Goal: Task Accomplishment & Management: Complete application form

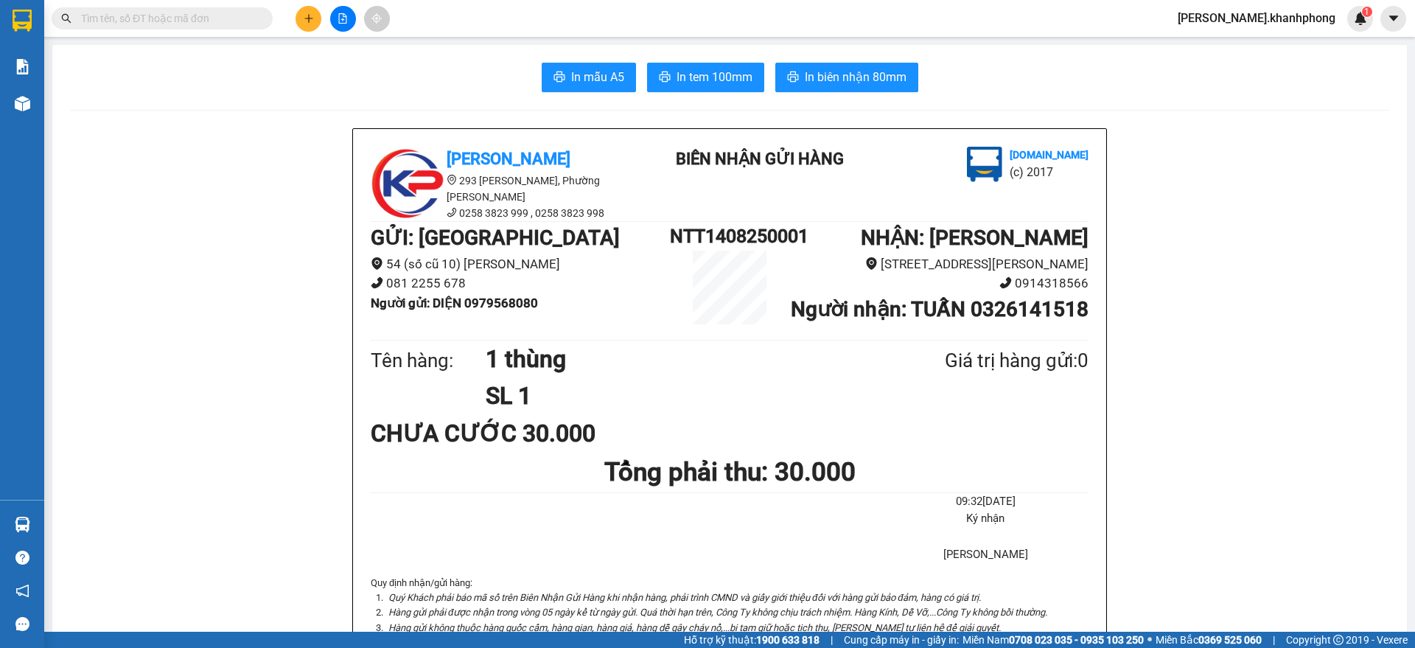
click at [307, 15] on icon "plus" at bounding box center [309, 18] width 10 height 10
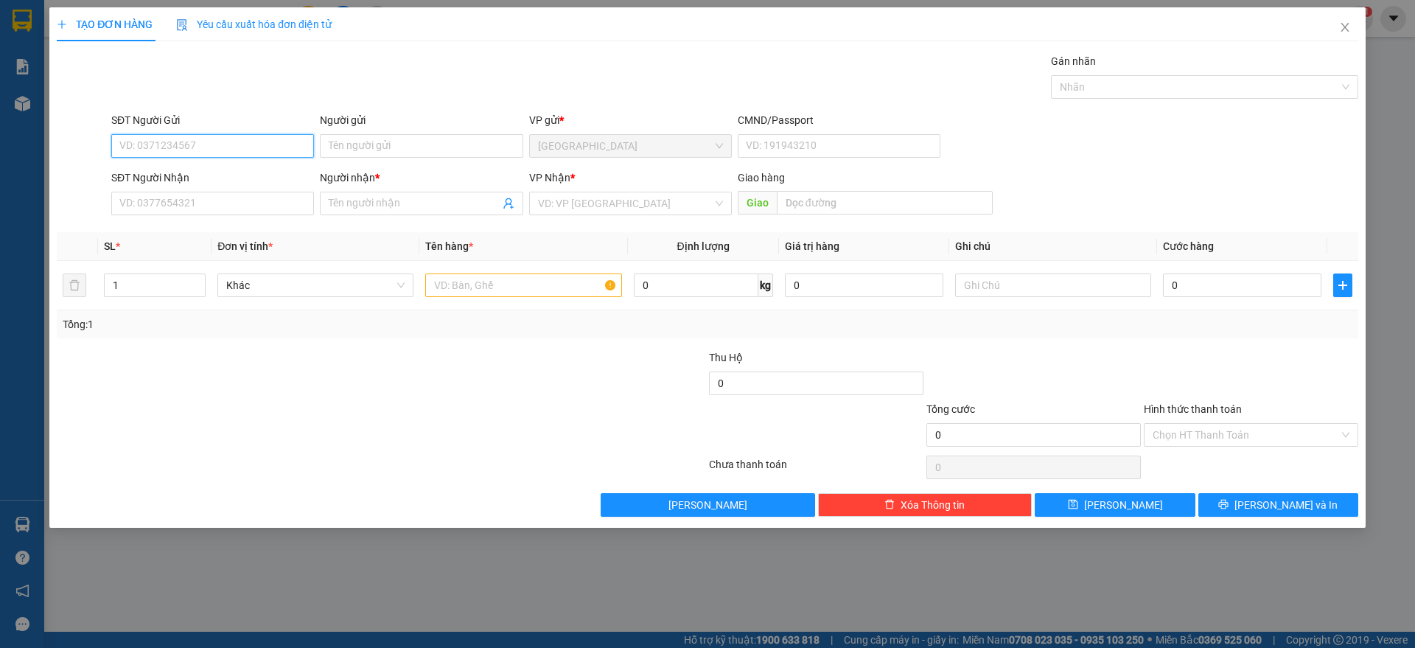
click at [238, 139] on input "SĐT Người Gửi" at bounding box center [212, 146] width 203 height 24
click at [180, 209] on input "SĐT Người Nhận" at bounding box center [212, 204] width 203 height 24
type input "0903012616"
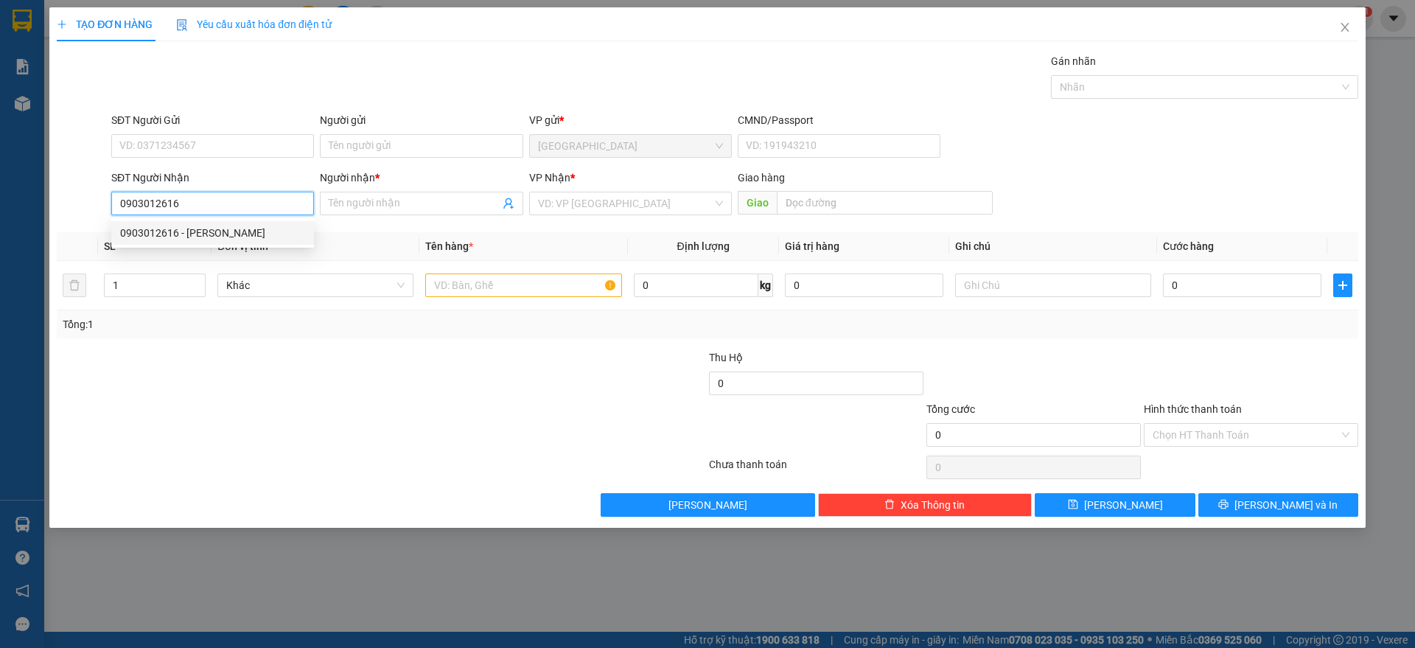
drag, startPoint x: 190, startPoint y: 227, endPoint x: 206, endPoint y: 198, distance: 33.0
click at [192, 227] on div "0903012616 - [PERSON_NAME]" at bounding box center [212, 233] width 185 height 16
type input "[PERSON_NAME]"
type input "0903012616"
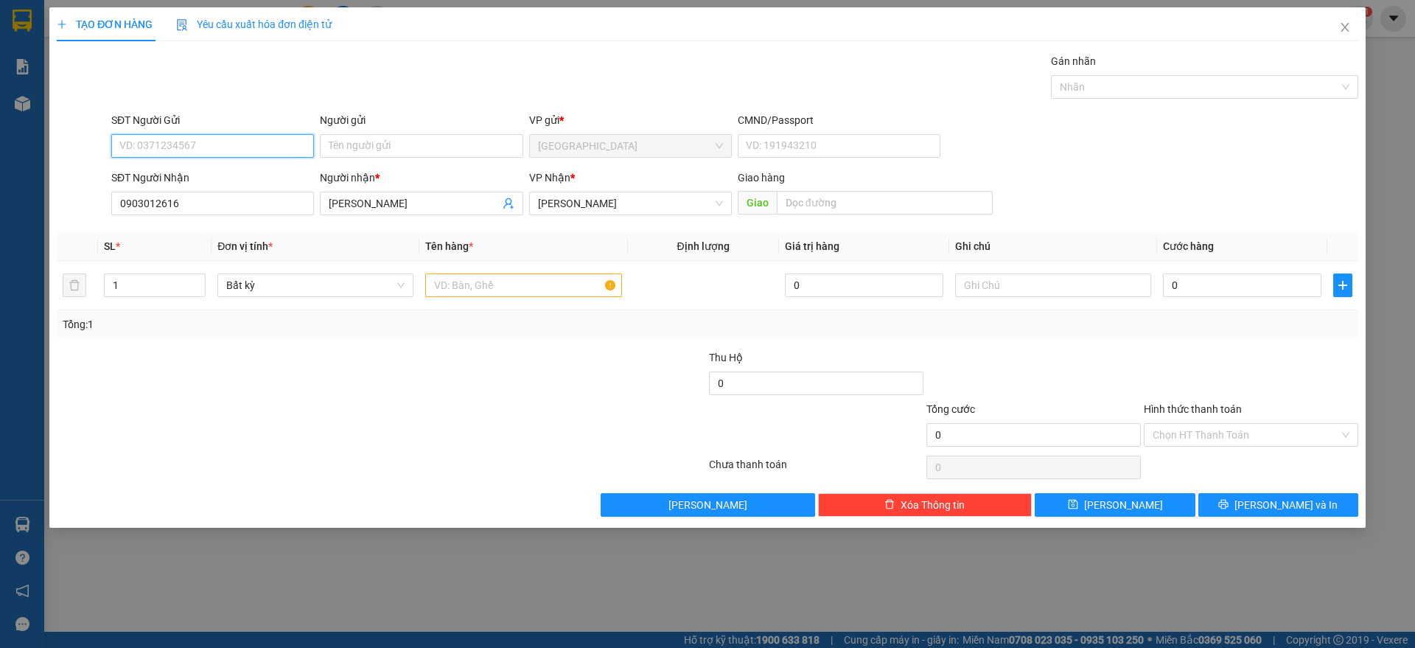
click at [219, 144] on input "SĐT Người Gửi" at bounding box center [212, 146] width 203 height 24
click at [215, 215] on div "0389433883 - [PERSON_NAME]" at bounding box center [212, 223] width 185 height 16
type input "0389433883"
type input "[PERSON_NAME]"
click at [481, 282] on input "text" at bounding box center [523, 286] width 196 height 24
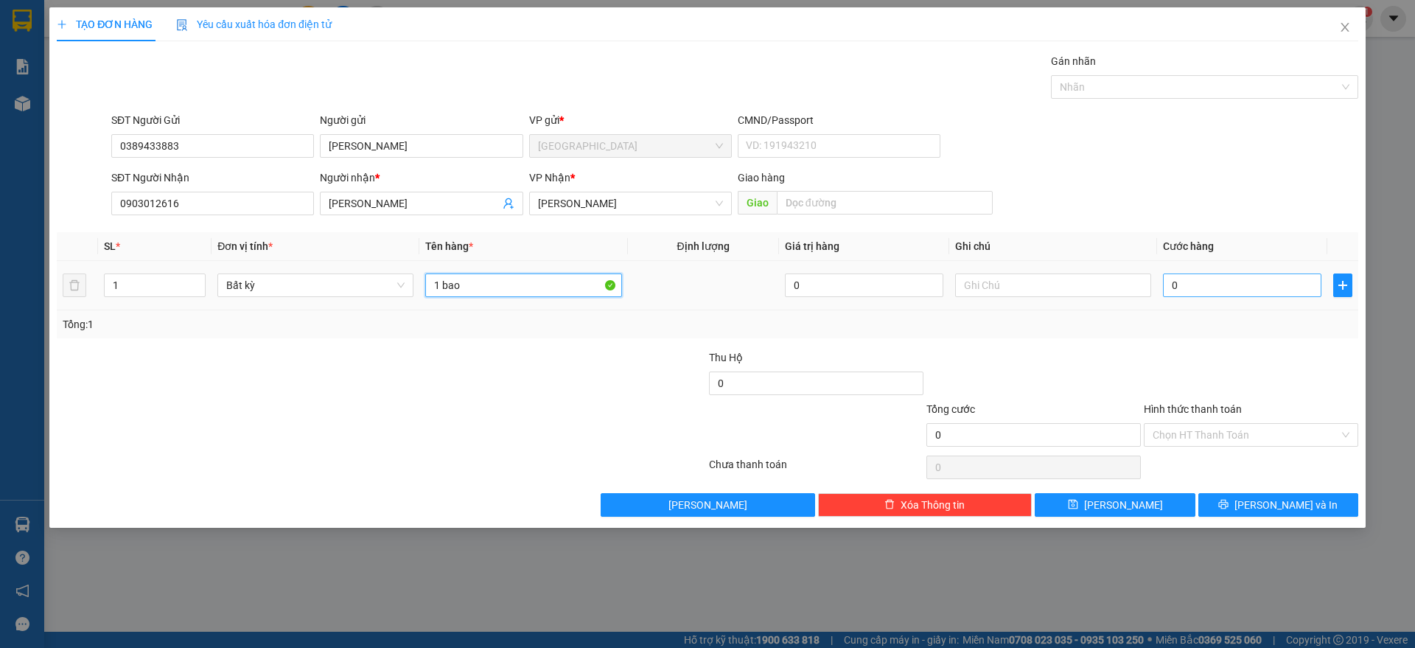
type input "1 bao"
click at [1241, 290] on input "0" at bounding box center [1242, 286] width 159 height 24
type input "8"
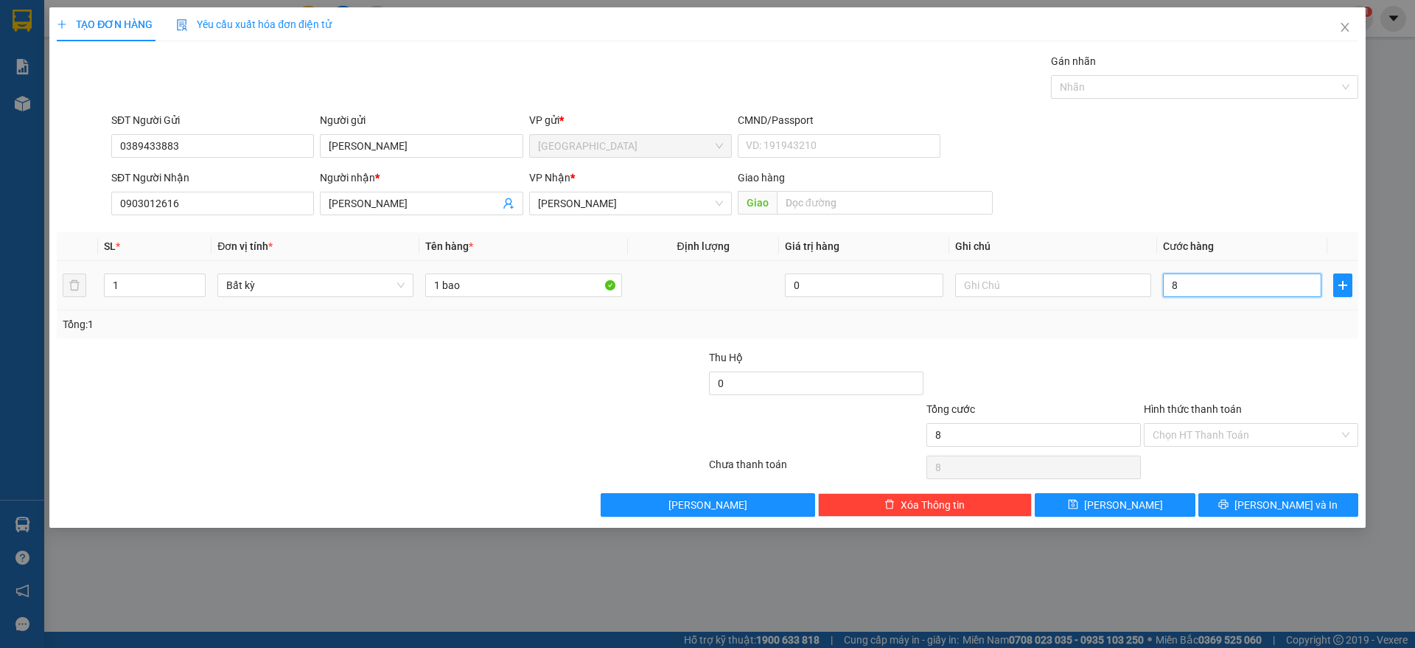
type input "80"
type input "80.000"
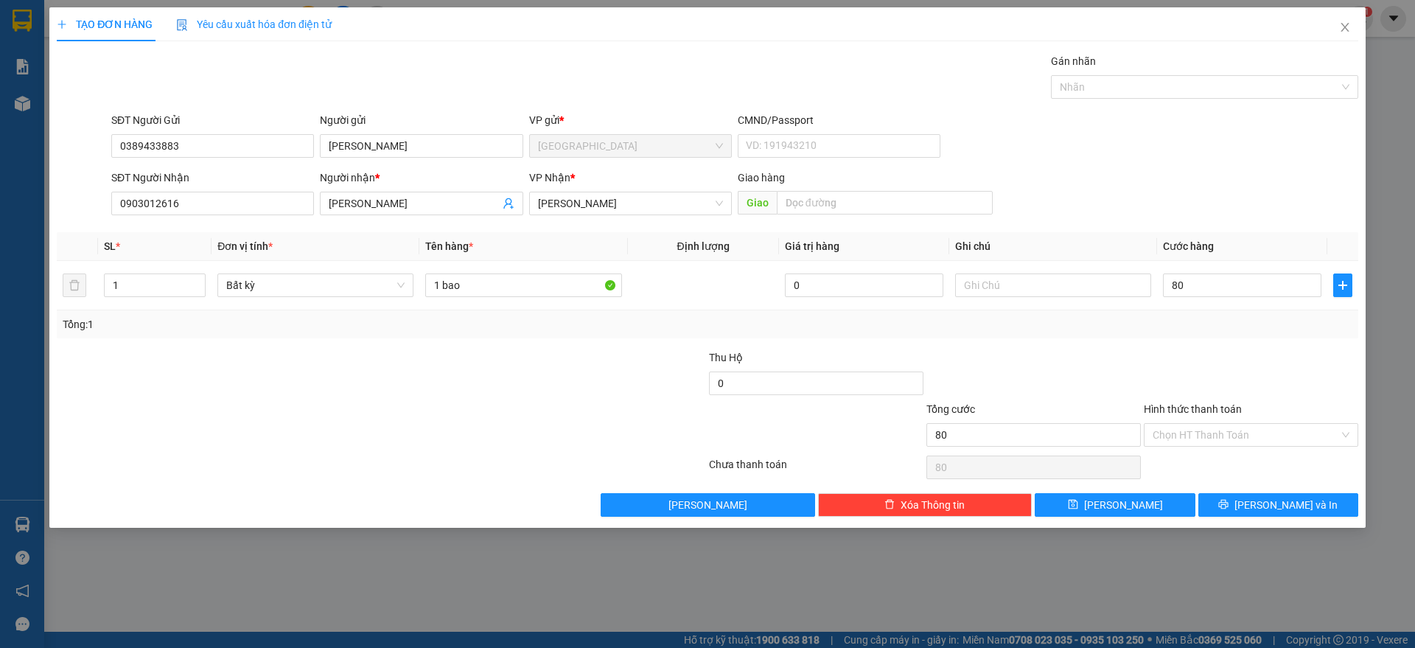
type input "80.000"
drag, startPoint x: 1197, startPoint y: 351, endPoint x: 1204, endPoint y: 426, distance: 75.5
click at [1197, 352] on div at bounding box center [1251, 375] width 217 height 52
click at [1278, 505] on span "[PERSON_NAME] và In" at bounding box center [1286, 505] width 103 height 16
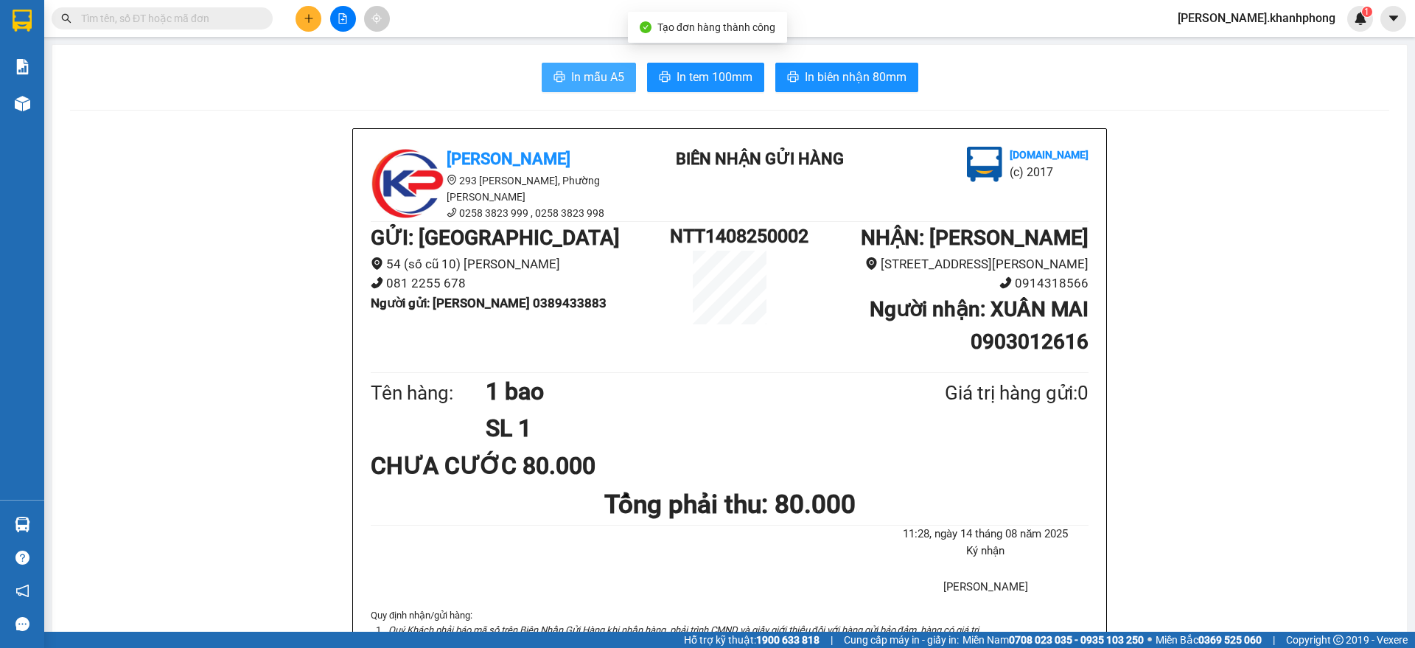
click at [571, 83] on span "In mẫu A5" at bounding box center [597, 77] width 53 height 18
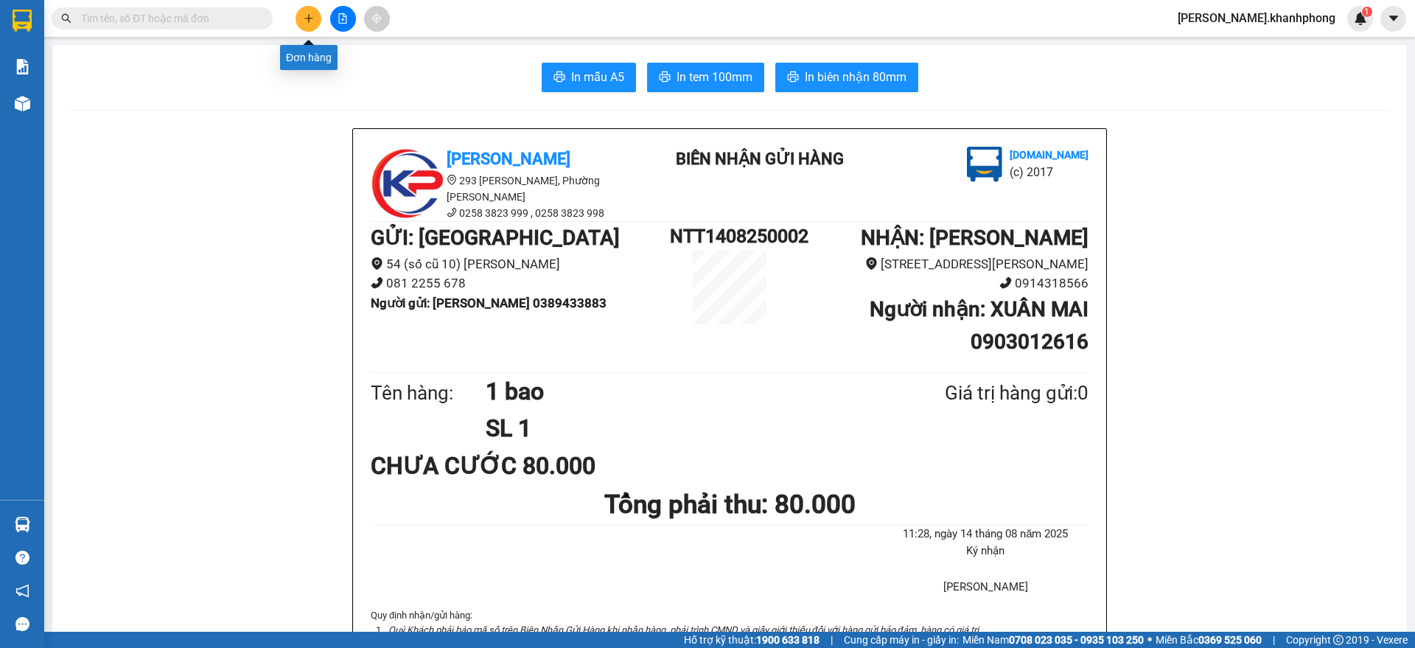
click at [310, 19] on icon "plus" at bounding box center [309, 18] width 10 height 10
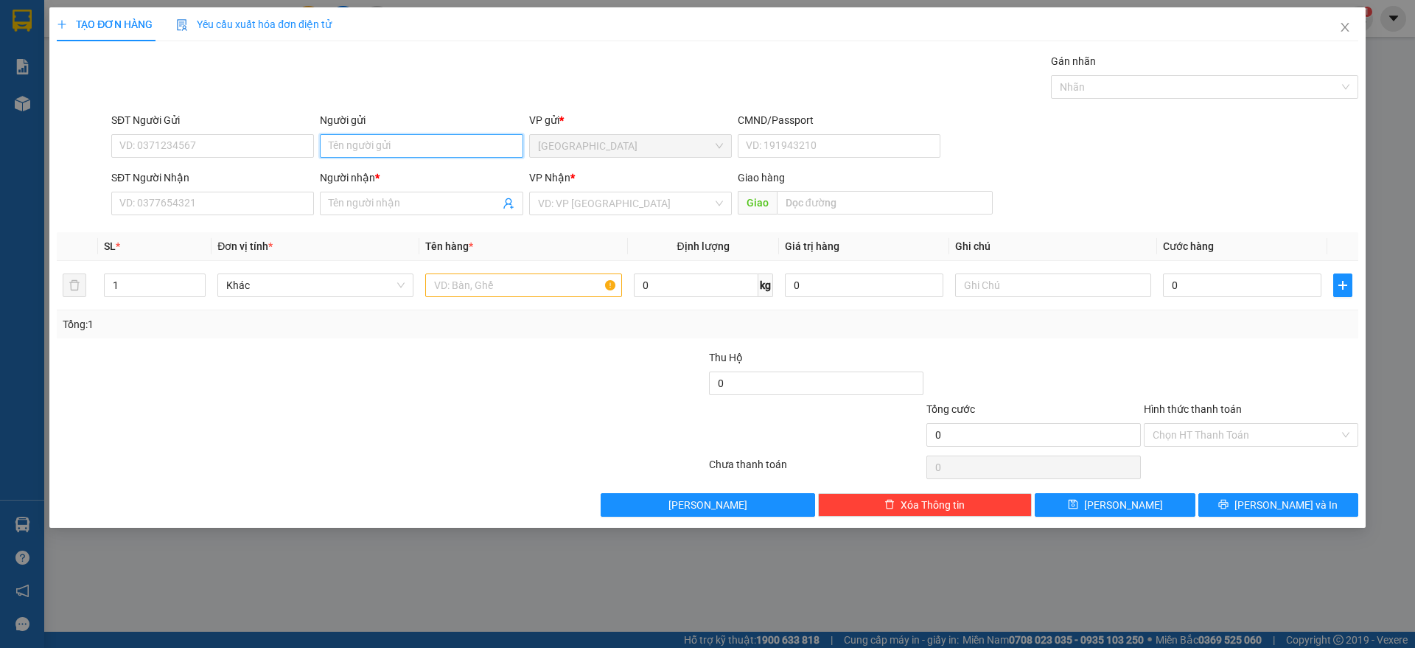
click at [345, 154] on input "Người gửi" at bounding box center [421, 146] width 203 height 24
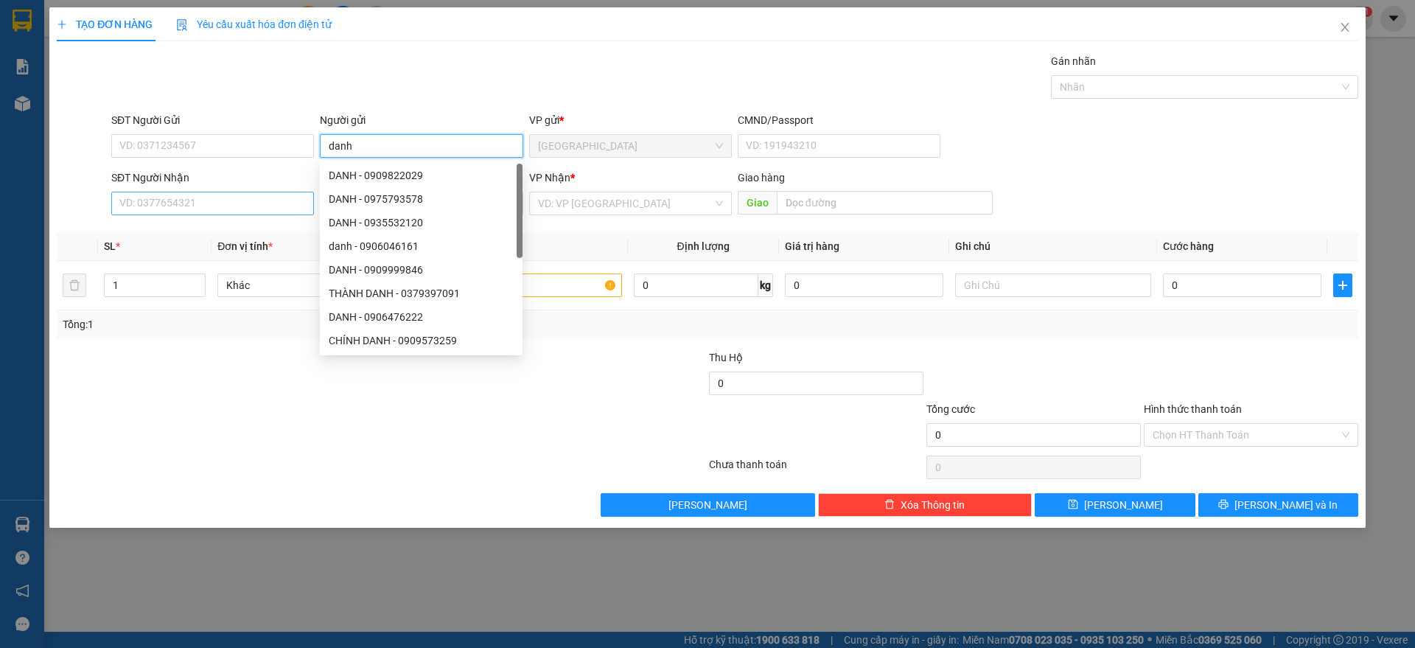
type input "danh"
click at [184, 203] on input "SĐT Người Nhận" at bounding box center [212, 204] width 203 height 24
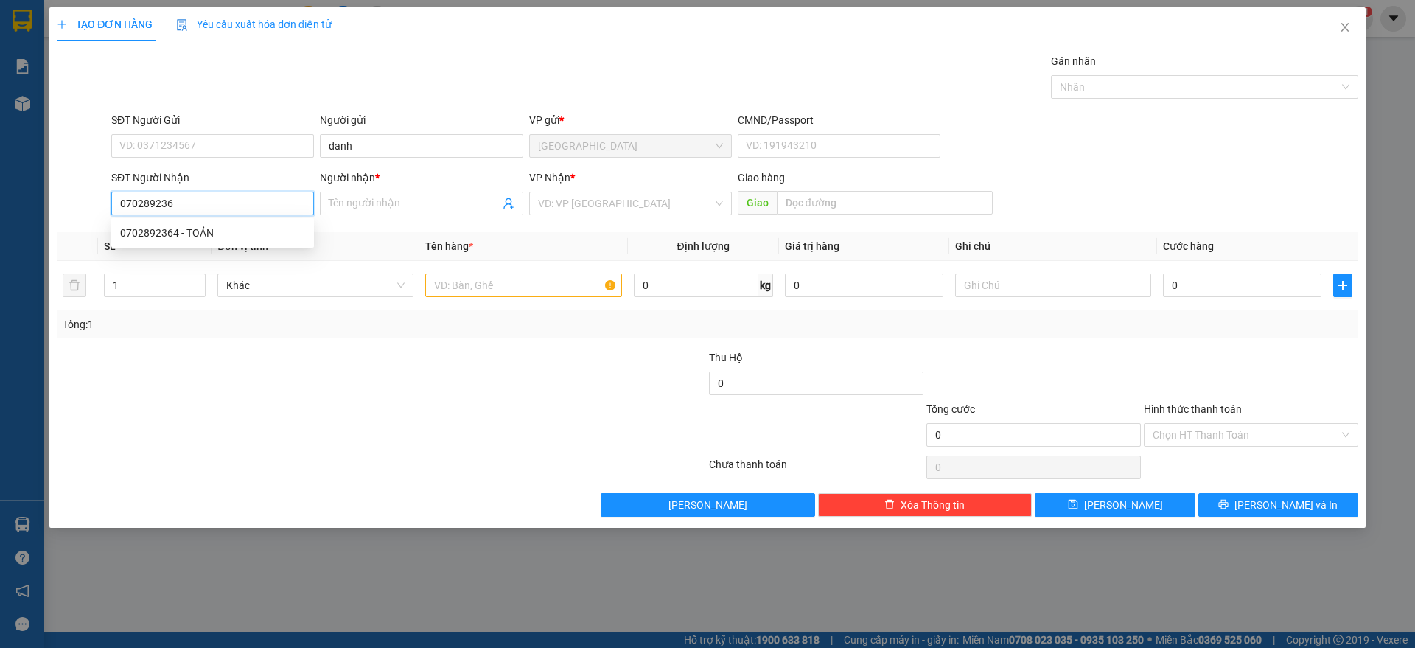
type input "0702892364"
click at [184, 225] on div "0702892364 - TOẢN" at bounding box center [212, 233] width 185 height 16
type input "TOẢN"
type input "0702892364"
click at [490, 268] on td at bounding box center [523, 285] width 208 height 49
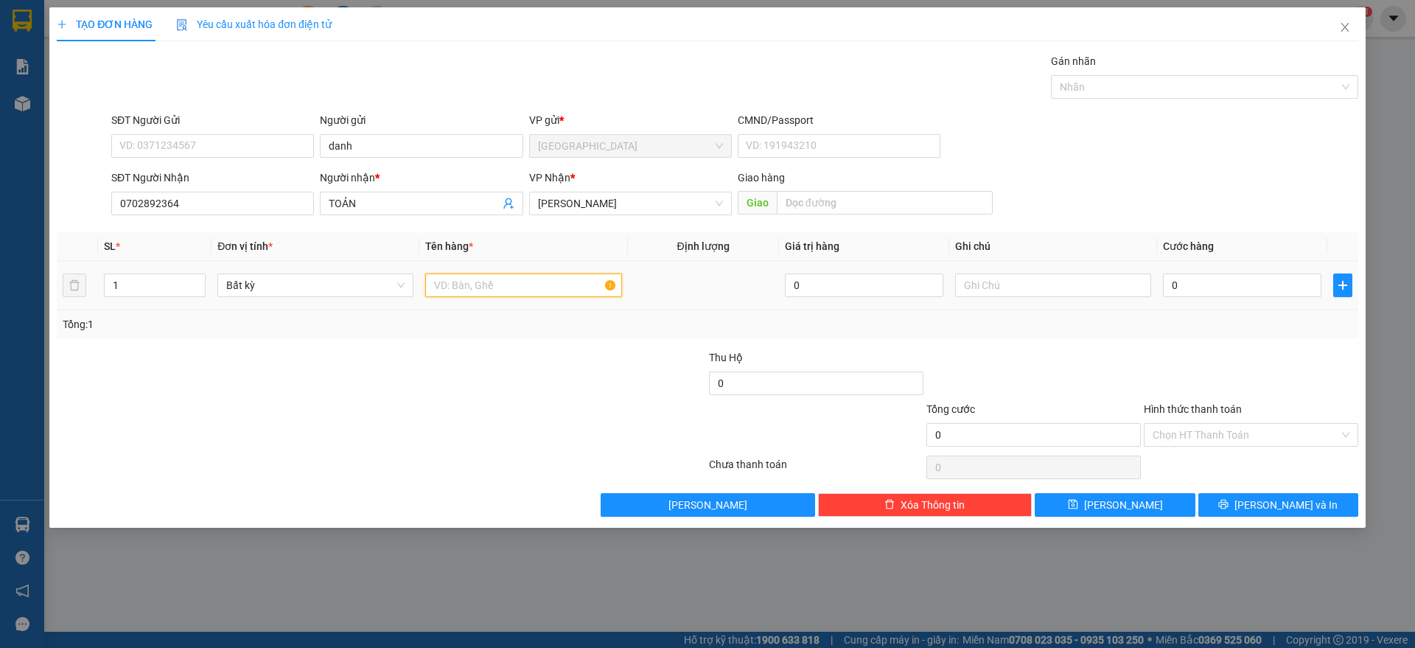
click at [490, 277] on input "text" at bounding box center [523, 286] width 196 height 24
type input "1 KIỆN"
click at [1197, 278] on input "0" at bounding box center [1242, 286] width 159 height 24
type input "3"
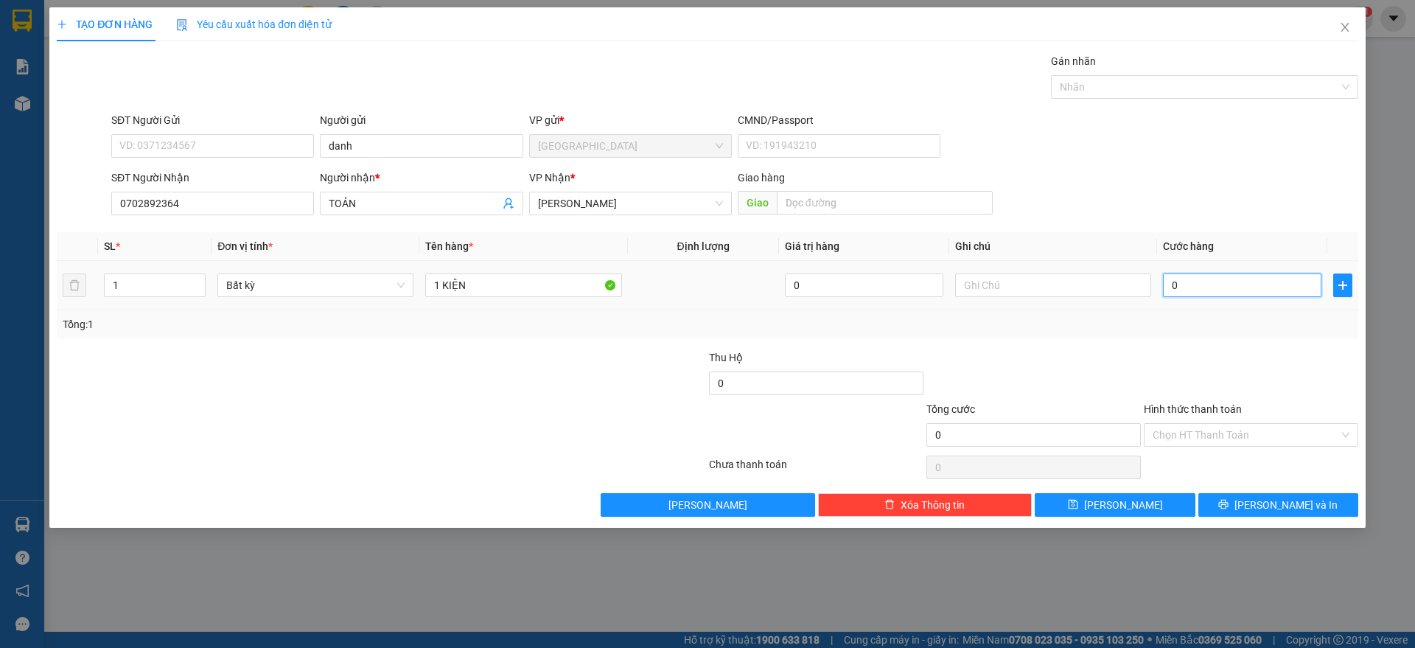
type input "3"
type input "30"
type input "30.000"
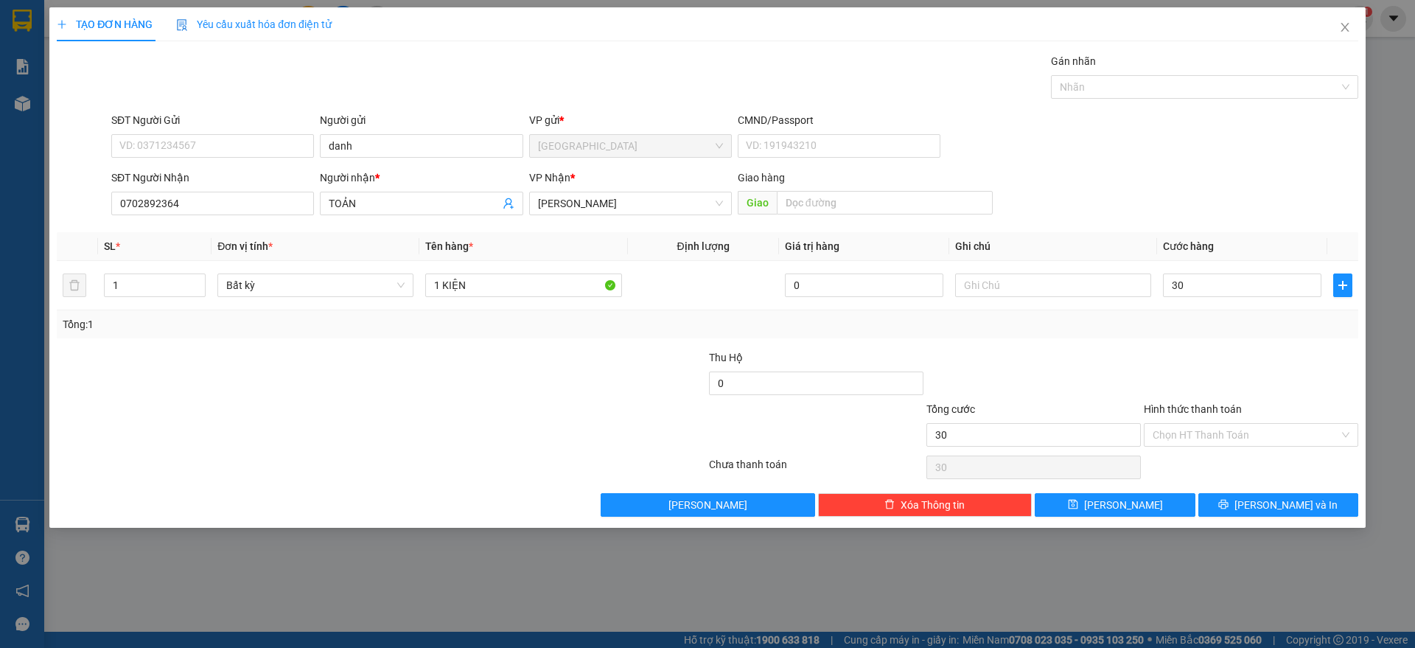
type input "30.000"
click at [1233, 349] on div at bounding box center [1251, 375] width 217 height 52
click at [1254, 427] on input "Hình thức thanh toán" at bounding box center [1246, 435] width 187 height 22
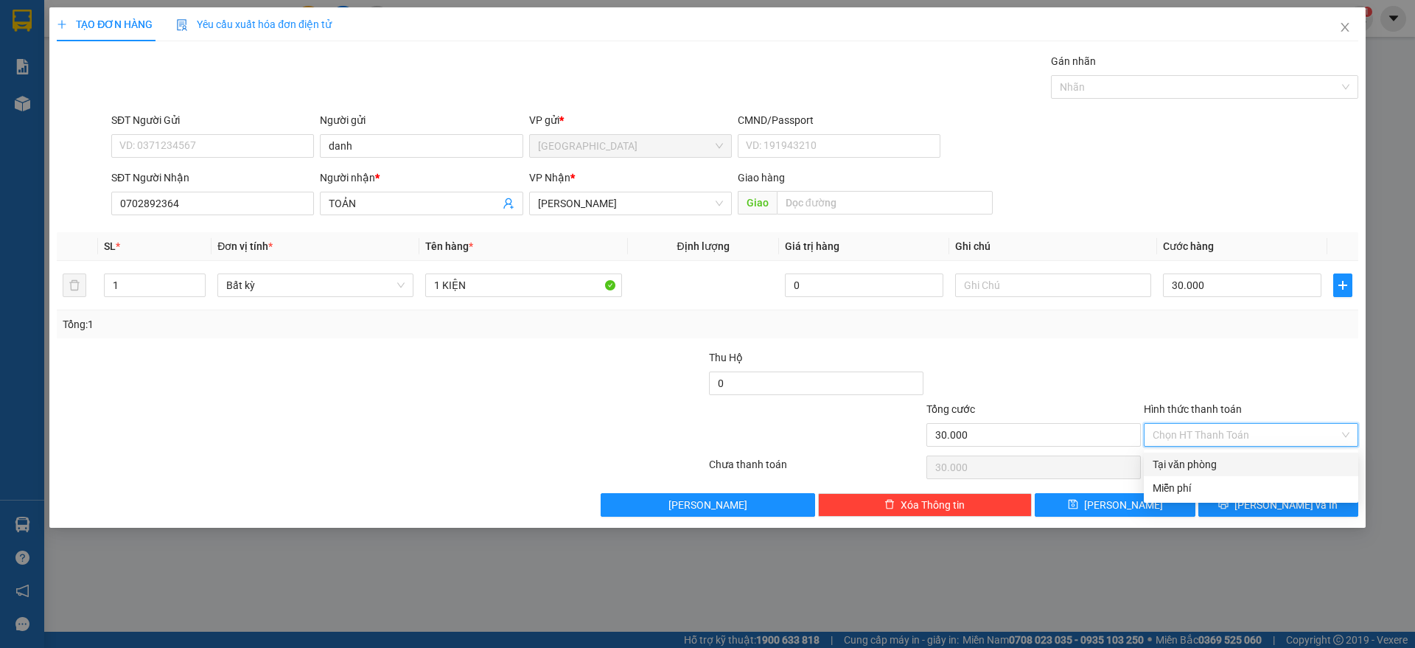
click at [1254, 361] on div at bounding box center [1251, 375] width 217 height 52
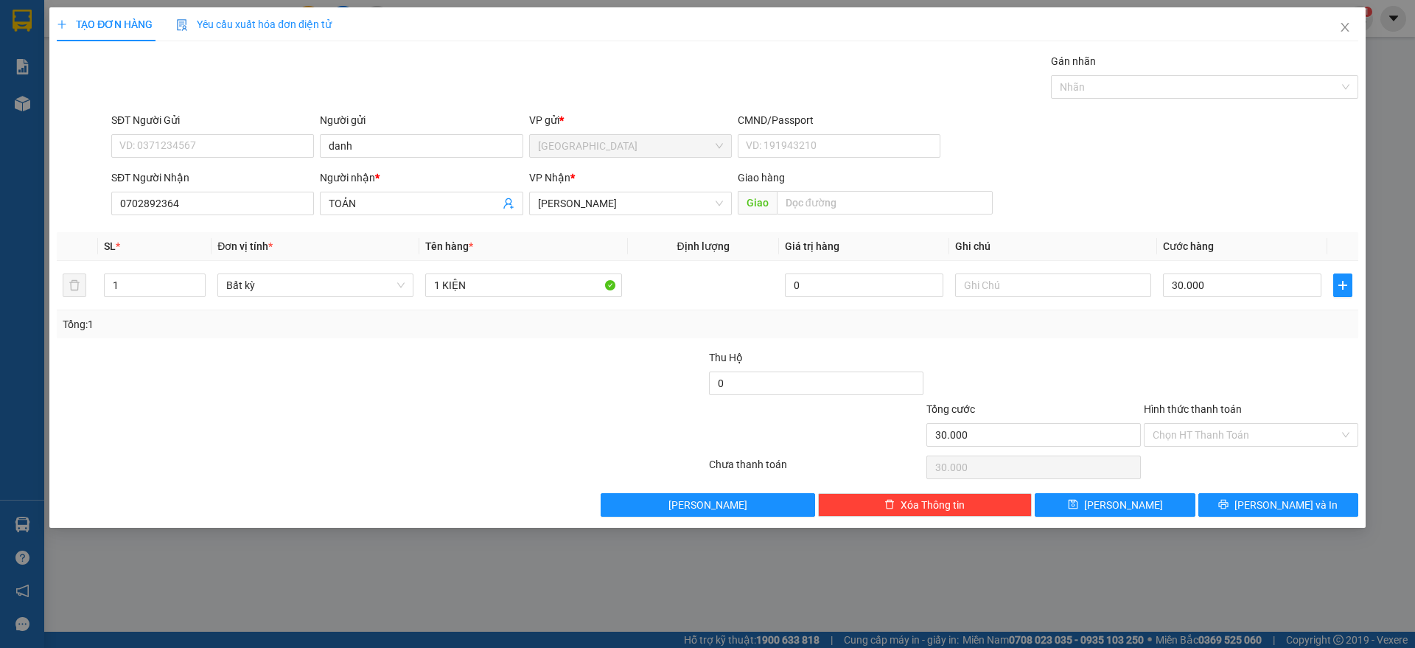
click at [1280, 485] on div "Transit Pickup Surcharge Ids Transit Deliver Surcharge Ids Transit Deliver Surc…" at bounding box center [708, 285] width 1302 height 464
click at [1280, 498] on span "[PERSON_NAME] và In" at bounding box center [1286, 505] width 103 height 16
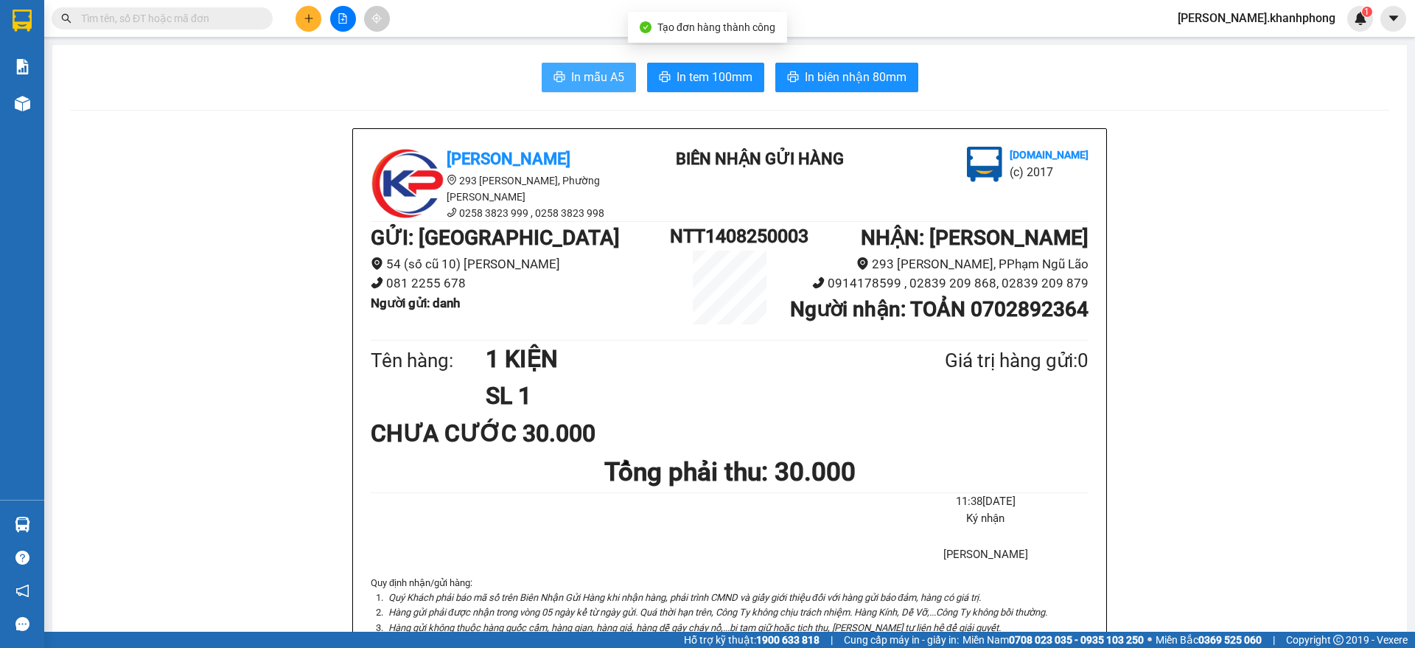
click at [579, 77] on span "In mẫu A5" at bounding box center [597, 77] width 53 height 18
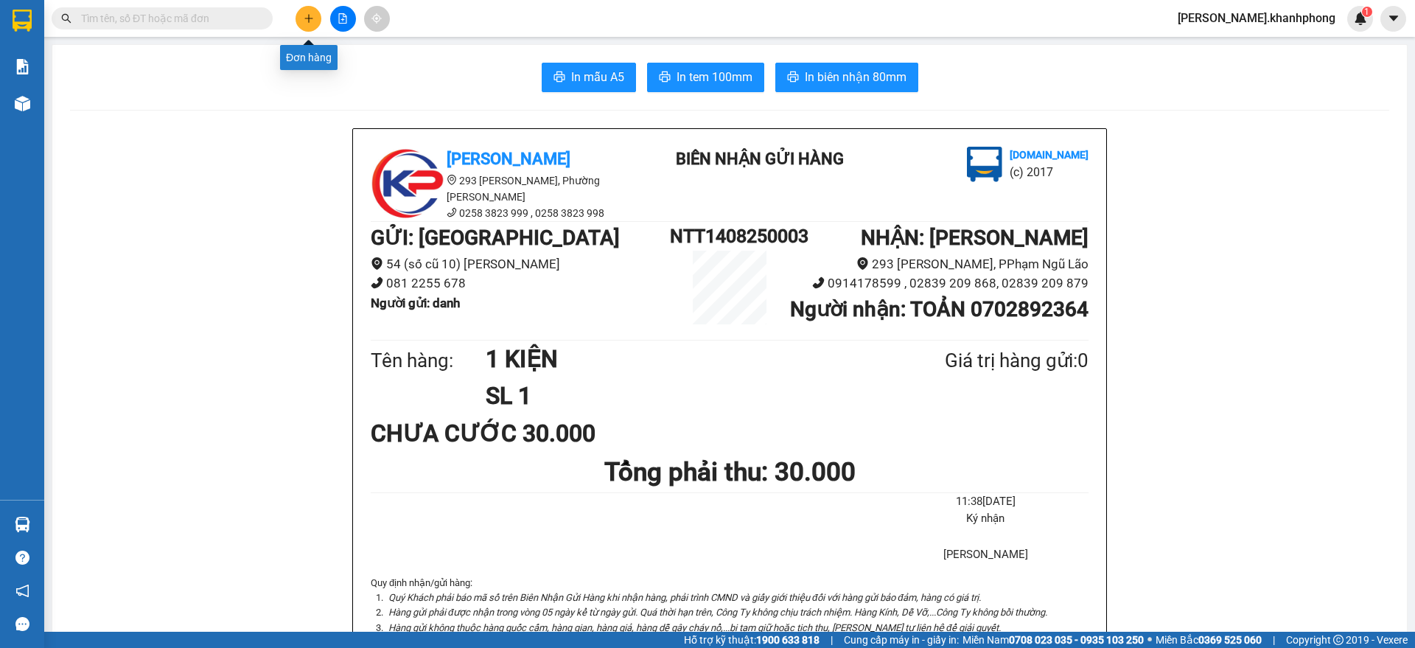
click at [309, 13] on icon "plus" at bounding box center [309, 18] width 10 height 10
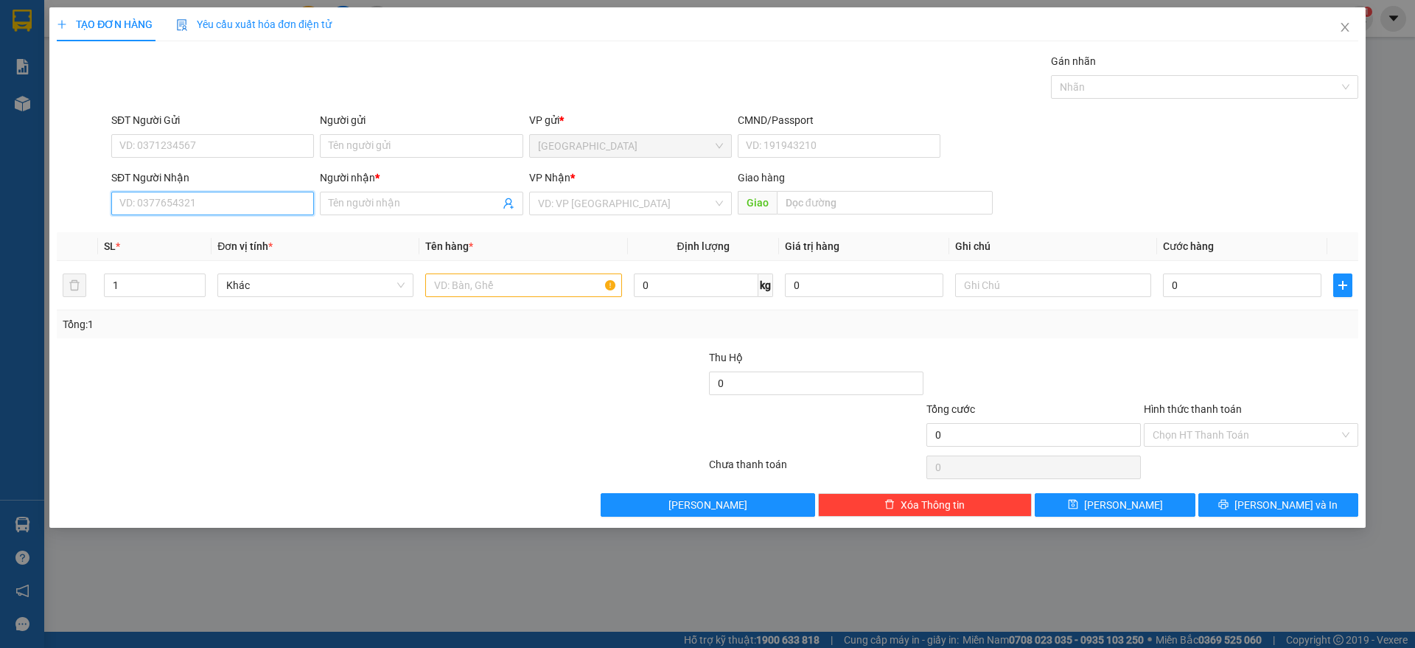
click at [199, 204] on input "SĐT Người Nhận" at bounding box center [212, 204] width 203 height 24
type input "0902363168"
click at [193, 231] on div "0902363168 - PHÚC" at bounding box center [212, 233] width 185 height 16
type input "PHÚC"
type input "0902363168"
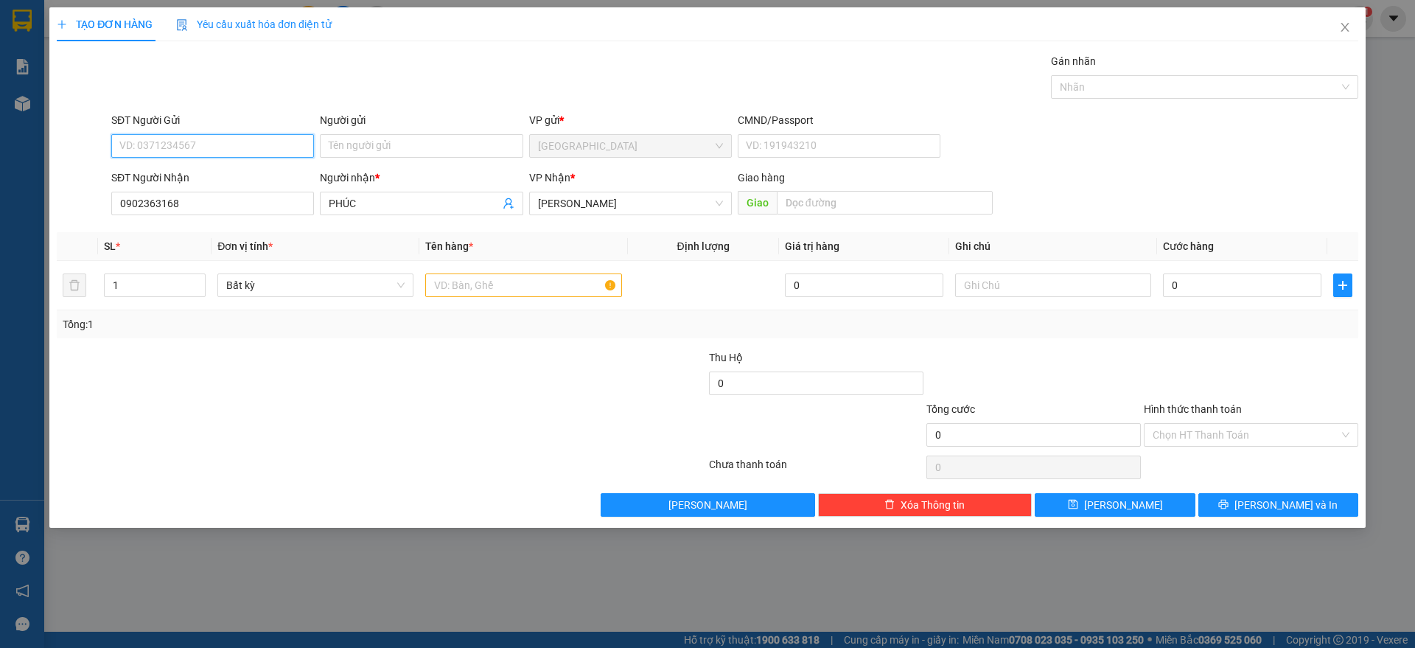
click at [220, 144] on input "SĐT Người Gửi" at bounding box center [212, 146] width 203 height 24
drag, startPoint x: 195, startPoint y: 168, endPoint x: 329, endPoint y: 237, distance: 150.7
click at [196, 170] on div "0988499989 - [PERSON_NAME]" at bounding box center [212, 175] width 185 height 16
type input "0988499989"
type input "[PERSON_NAME]"
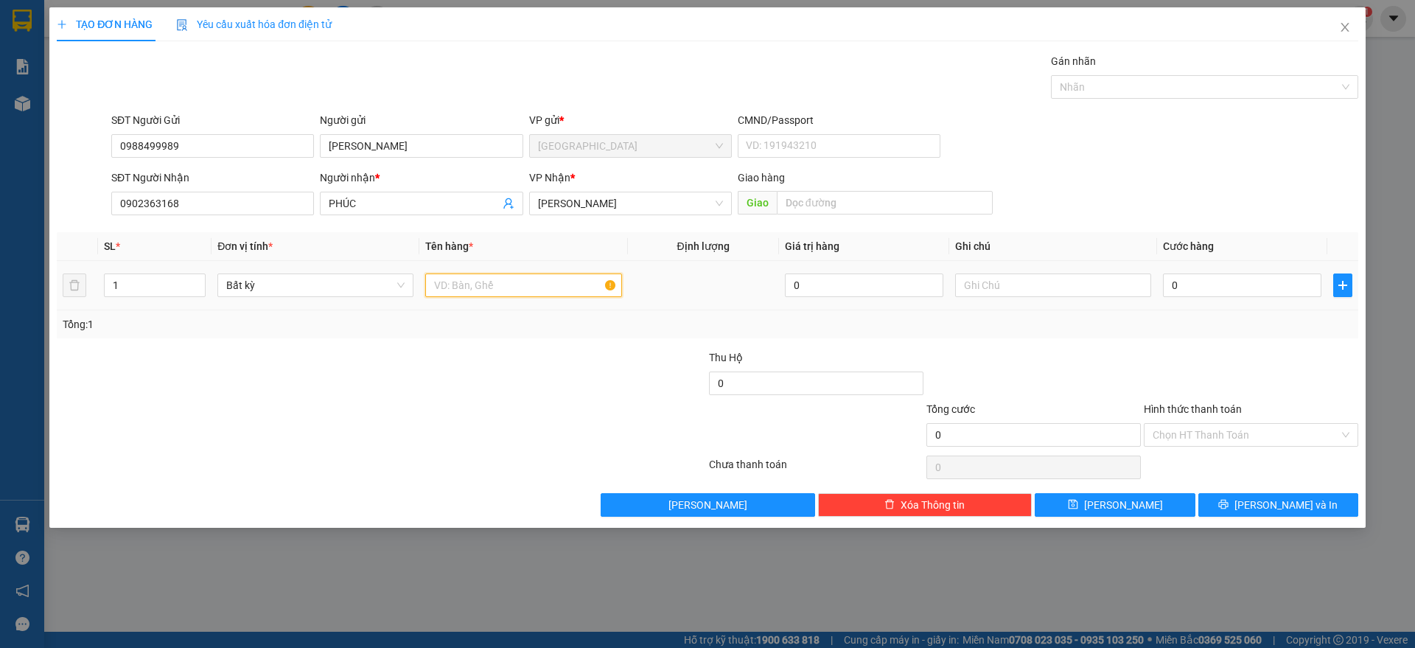
click at [458, 282] on input "text" at bounding box center [523, 286] width 196 height 24
type input "1 THÙNG"
click at [1203, 292] on input "0" at bounding box center [1242, 286] width 159 height 24
type input "5"
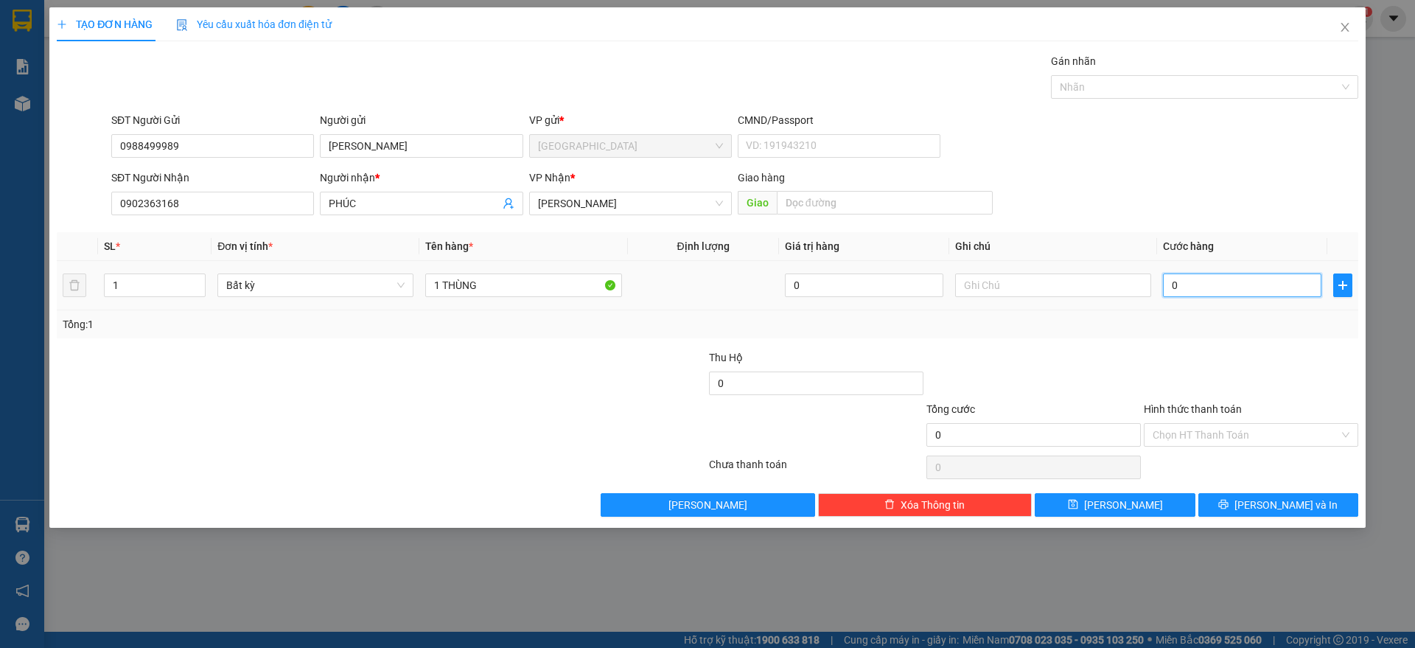
type input "5"
type input "50"
type input "50.000"
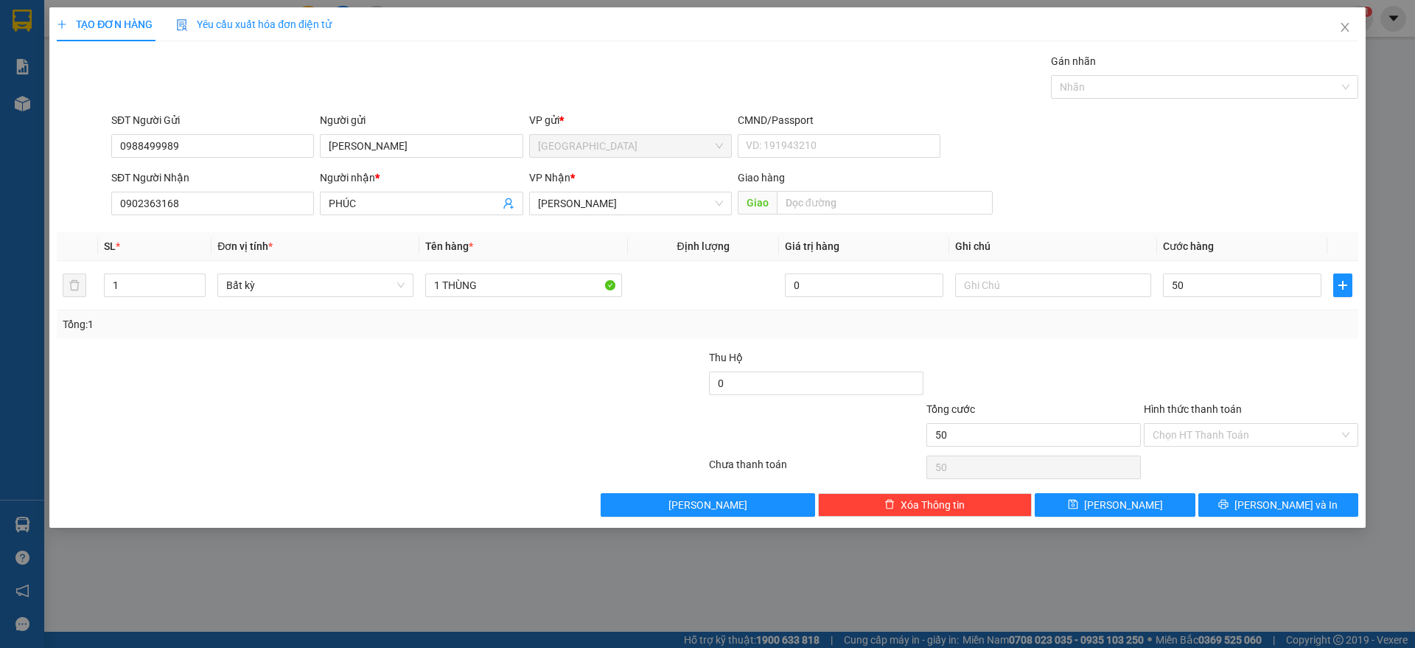
type input "50.000"
click at [1195, 344] on div "Transit Pickup Surcharge Ids Transit Deliver Surcharge Ids Transit Deliver Surc…" at bounding box center [708, 285] width 1302 height 464
click at [1244, 436] on input "Hình thức thanh toán" at bounding box center [1246, 435] width 187 height 22
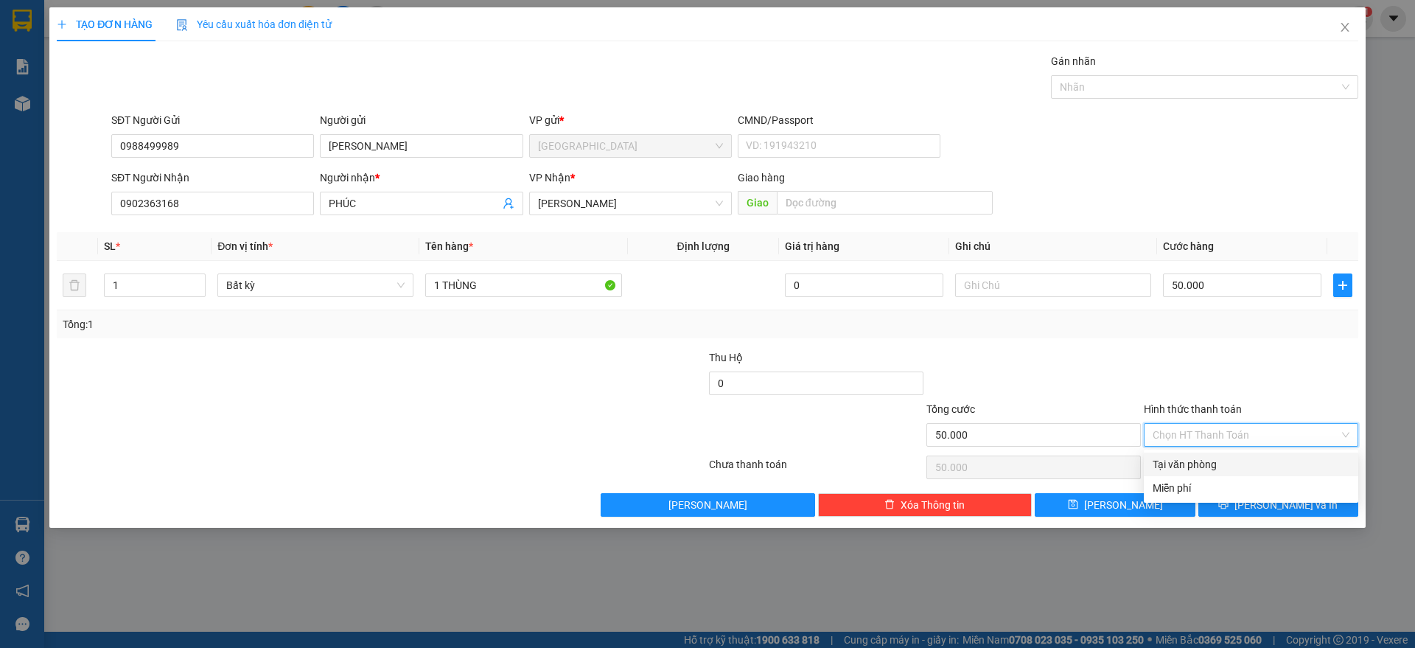
click at [1208, 465] on div "Tại văn phòng" at bounding box center [1251, 464] width 197 height 16
type input "50.000"
click at [1271, 504] on span "[PERSON_NAME] và In" at bounding box center [1286, 505] width 103 height 16
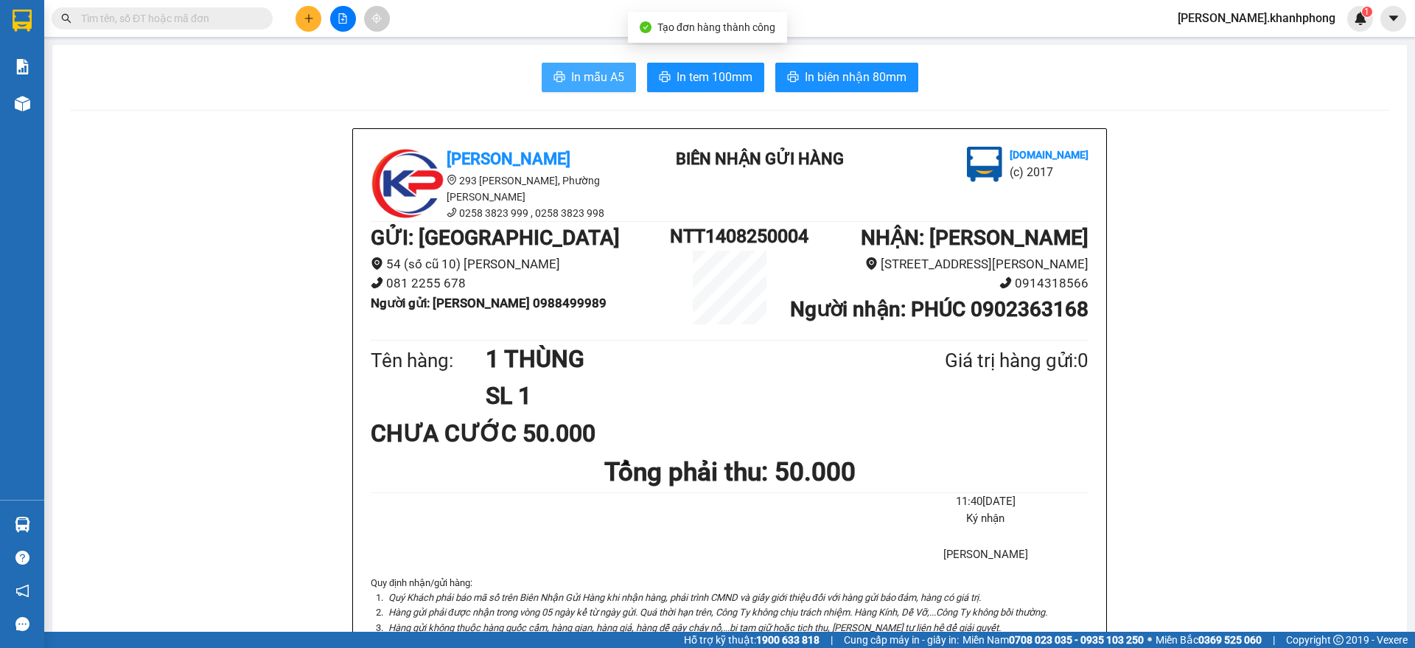
drag, startPoint x: 574, startPoint y: 77, endPoint x: 575, endPoint y: 68, distance: 9.0
click at [574, 73] on span "In mẫu A5" at bounding box center [597, 77] width 53 height 18
